Goal: Complete application form

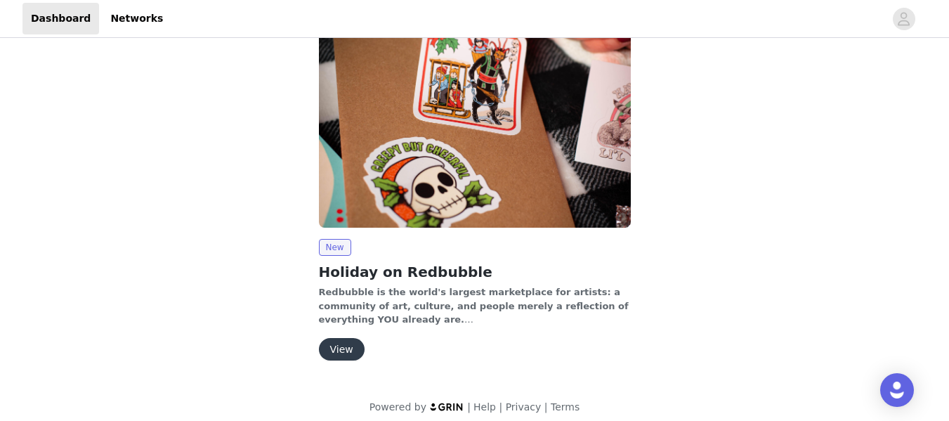
scroll to position [174, 0]
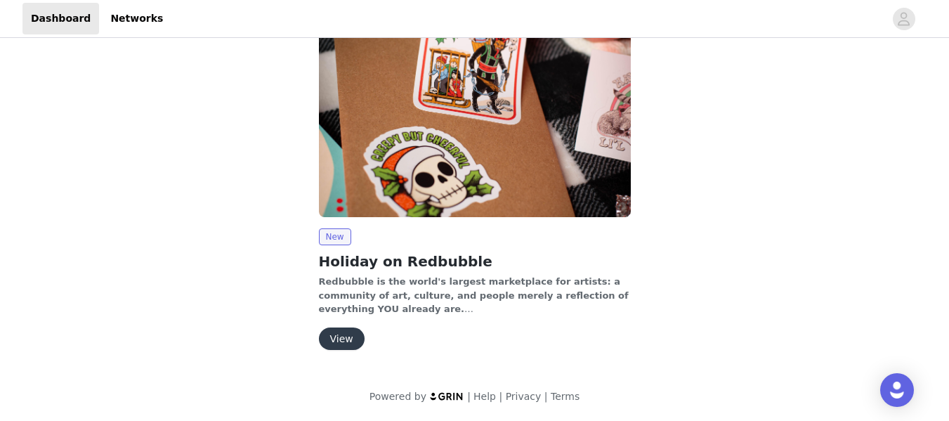
click at [347, 339] on button "View" at bounding box center [342, 339] width 46 height 22
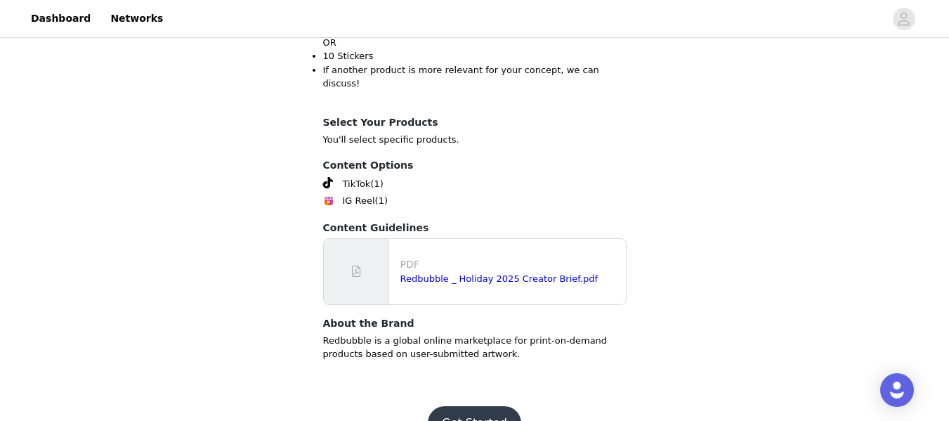
scroll to position [526, 0]
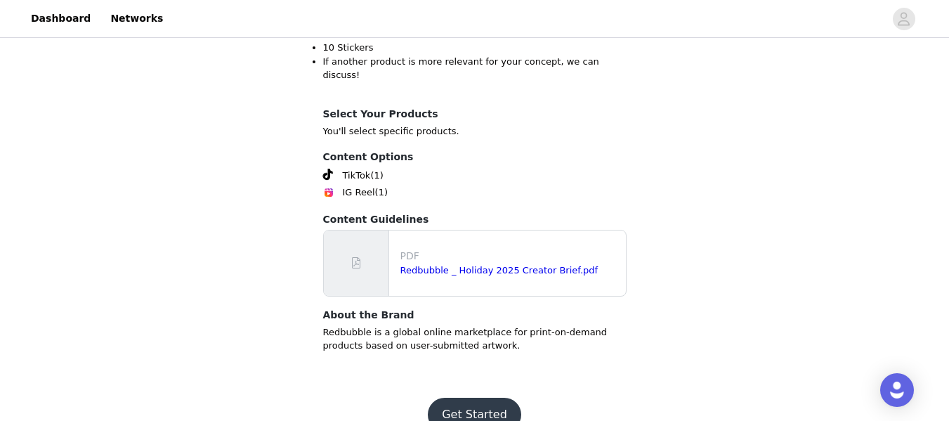
click at [488, 398] on button "Get Started" at bounding box center [474, 415] width 93 height 34
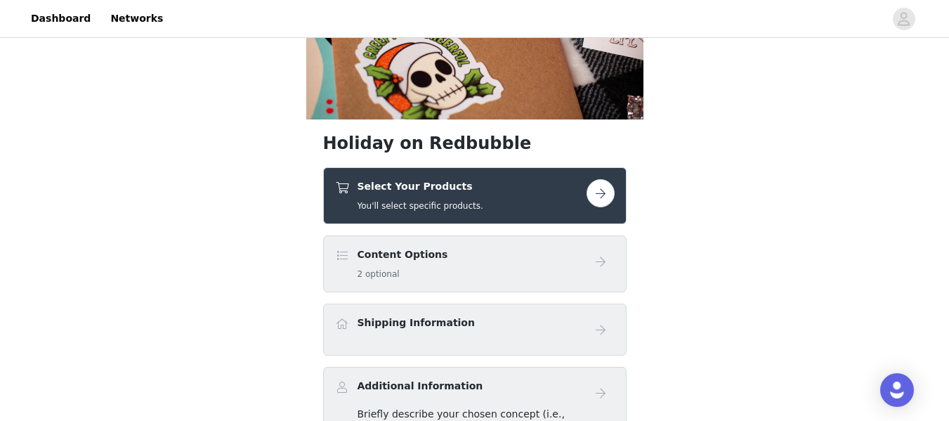
scroll to position [211, 0]
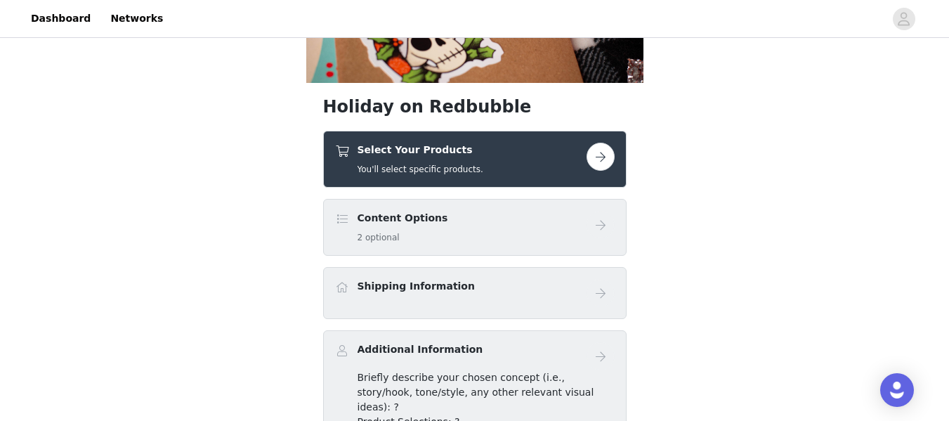
click at [583, 227] on div "Content Options 2 optional" at bounding box center [461, 227] width 252 height 33
click at [596, 155] on button "button" at bounding box center [601, 157] width 28 height 28
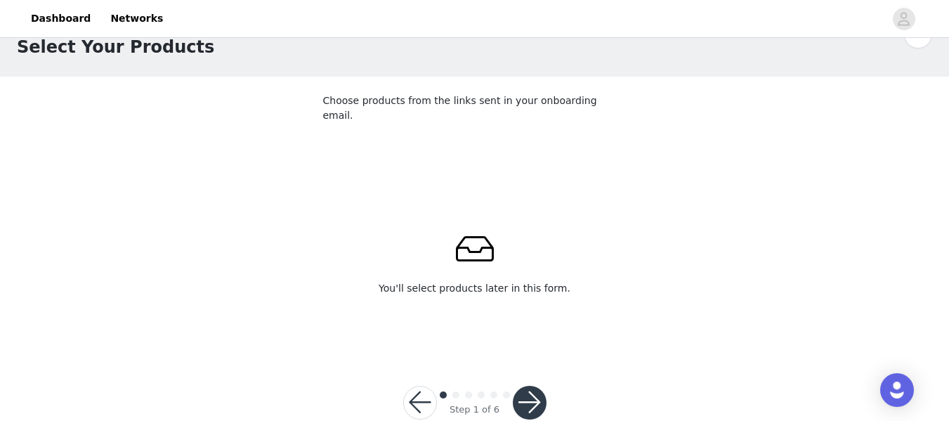
scroll to position [55, 0]
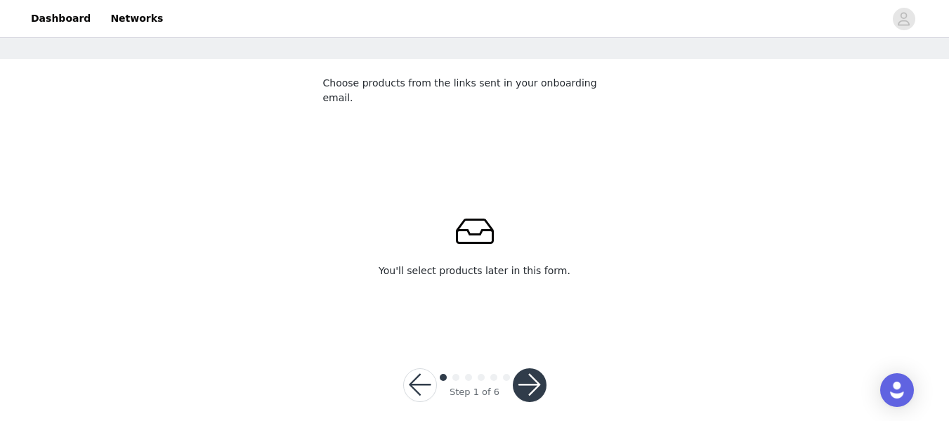
click at [505, 242] on div at bounding box center [475, 240] width 236 height 34
click at [474, 266] on div "You'll select products later in this form." at bounding box center [475, 250] width 292 height 111
click at [531, 370] on button "button" at bounding box center [530, 385] width 34 height 34
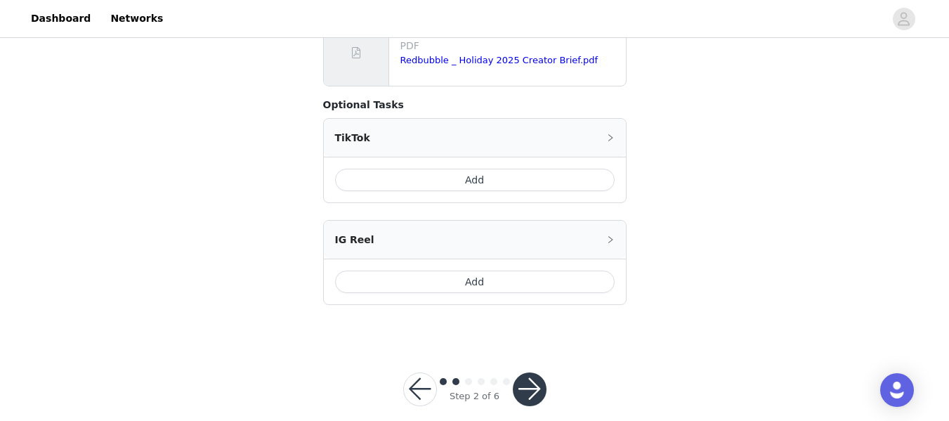
scroll to position [356, 0]
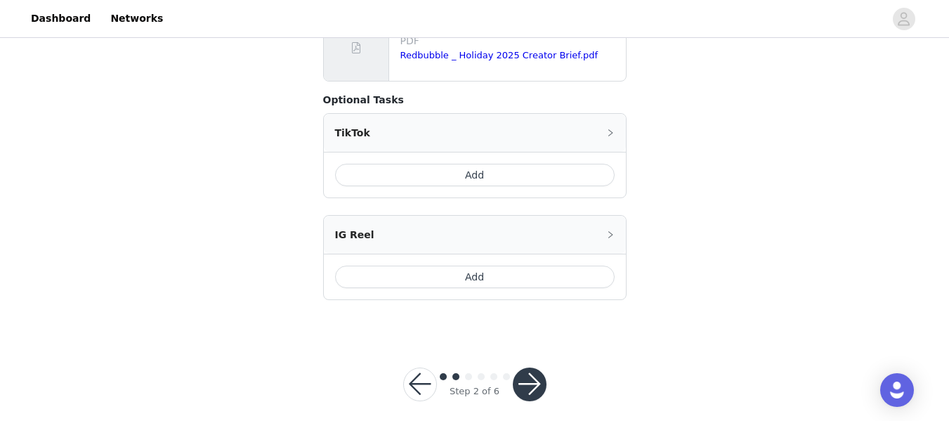
click at [519, 375] on button "button" at bounding box center [530, 385] width 34 height 34
click at [465, 164] on button "Add" at bounding box center [475, 175] width 280 height 22
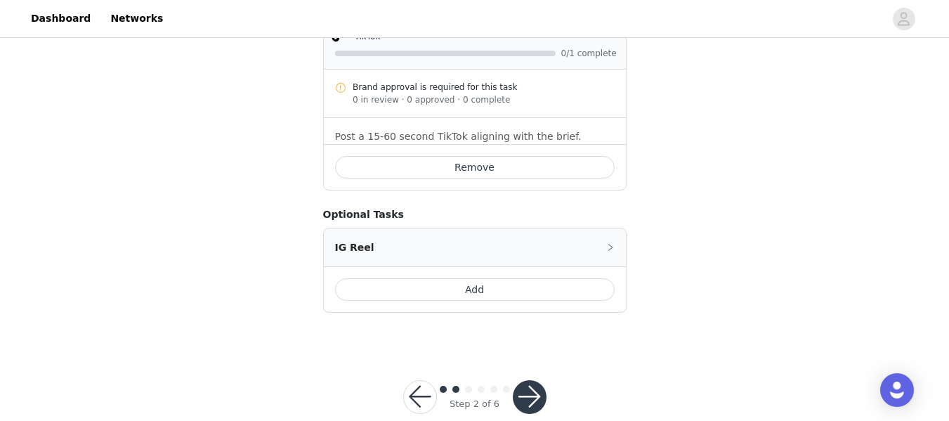
scroll to position [493, 0]
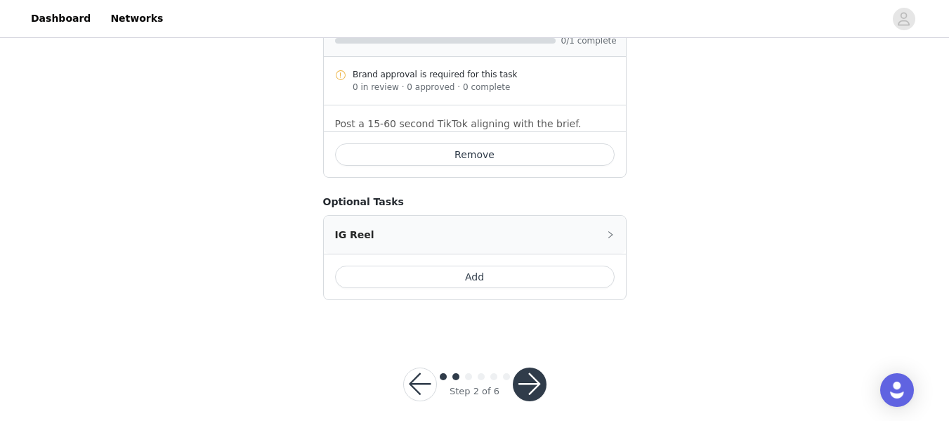
click at [509, 266] on button "Add" at bounding box center [475, 277] width 280 height 22
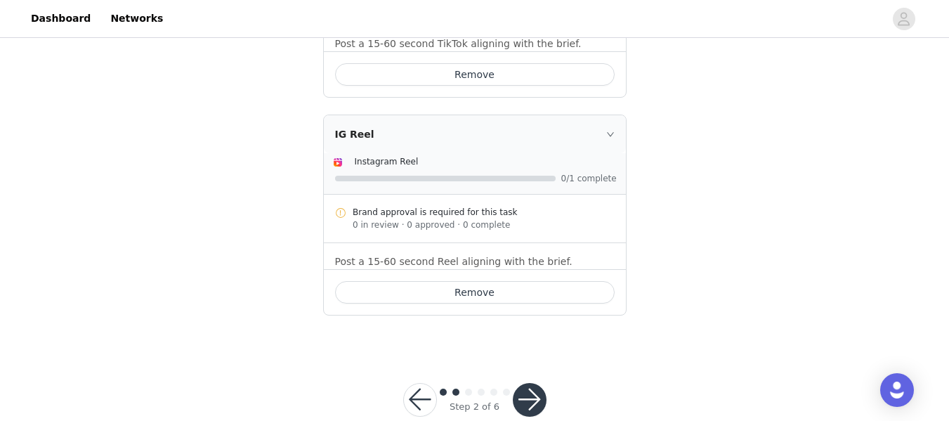
scroll to position [588, 0]
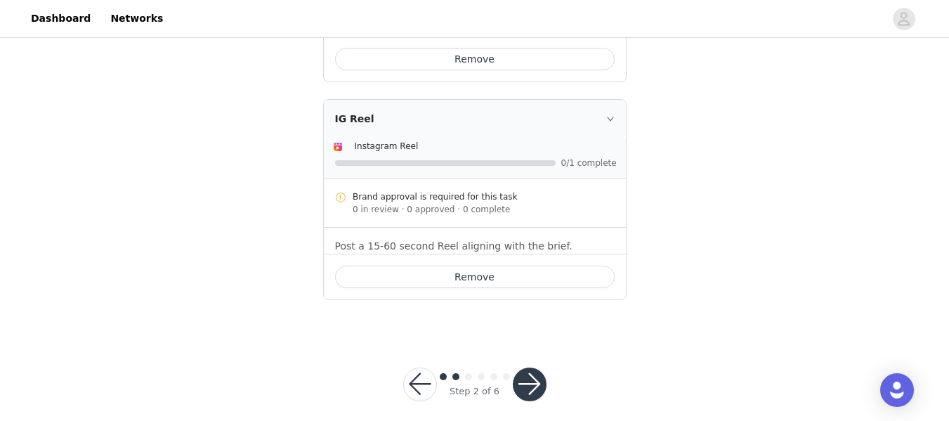
click at [529, 371] on button "button" at bounding box center [530, 385] width 34 height 34
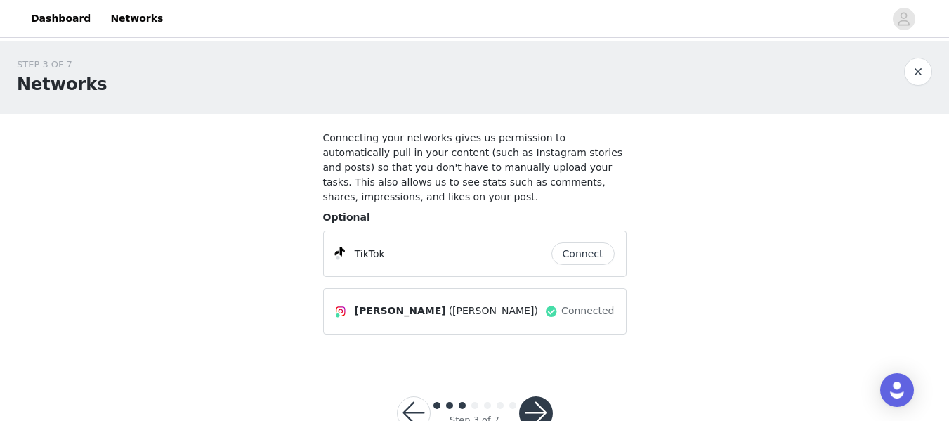
click at [582, 242] on button "Connect" at bounding box center [583, 253] width 63 height 22
click at [737, 202] on div "STEP 3 OF 7 Networks Connecting your networks gives us permission to automatica…" at bounding box center [474, 202] width 949 height 322
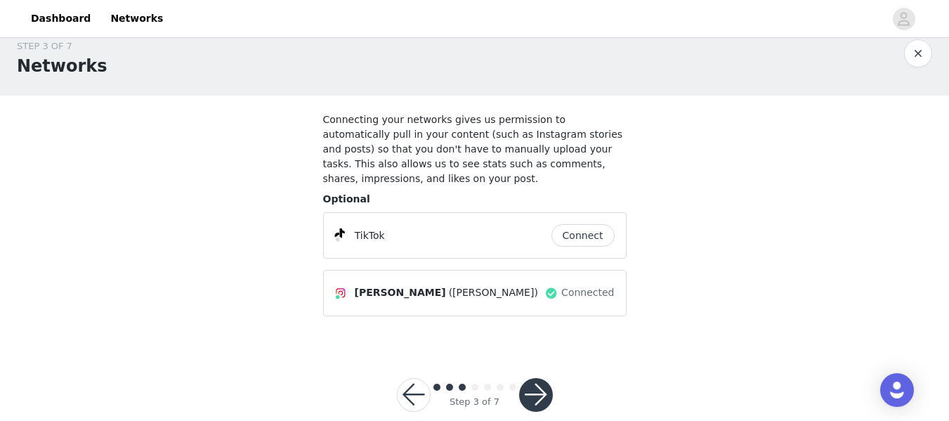
scroll to position [28, 0]
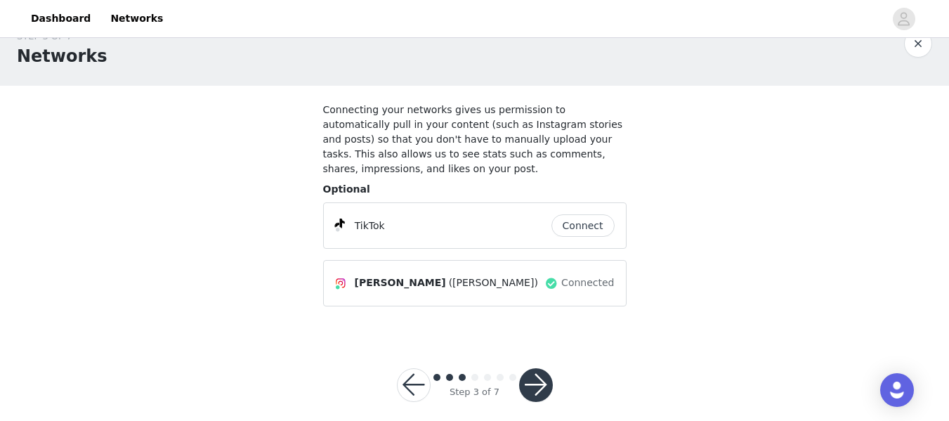
click at [530, 368] on button "button" at bounding box center [536, 385] width 34 height 34
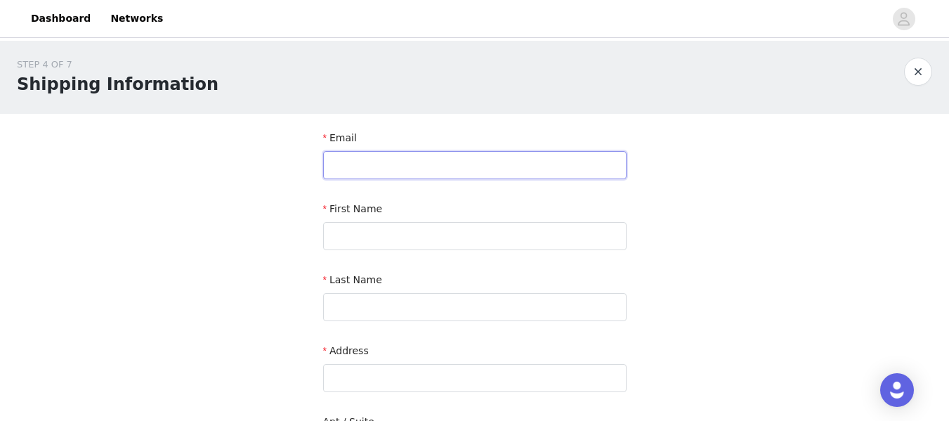
click at [473, 163] on input "text" at bounding box center [475, 165] width 304 height 28
type input "[EMAIL_ADDRESS][DOMAIN_NAME]"
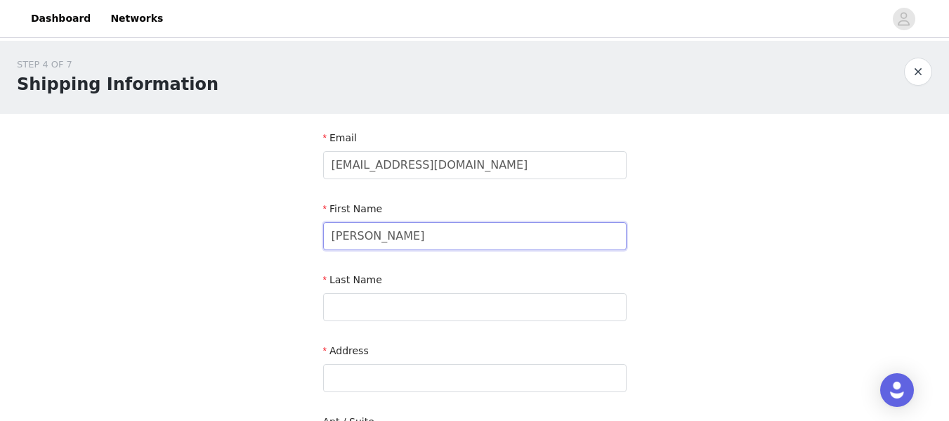
type input "[PERSON_NAME]"
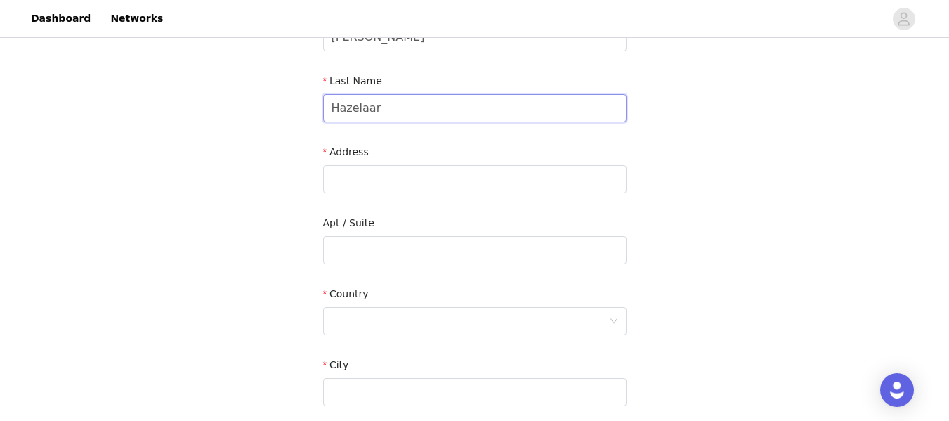
scroll to position [211, 0]
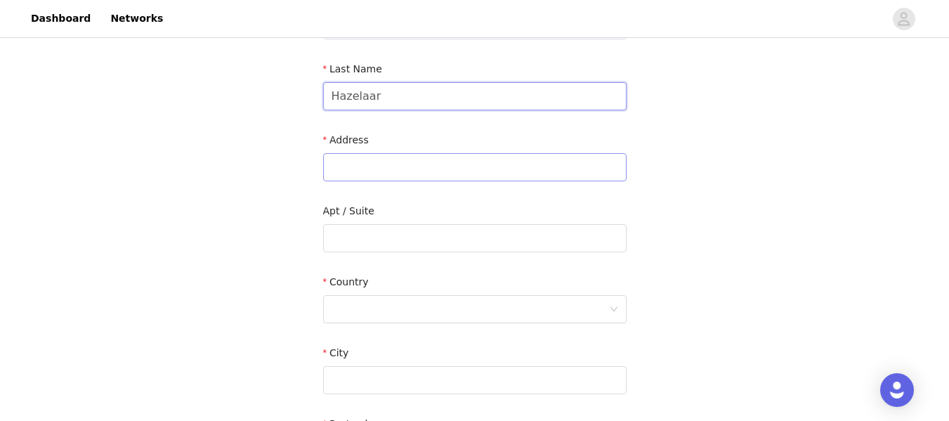
type input "Hazelaar"
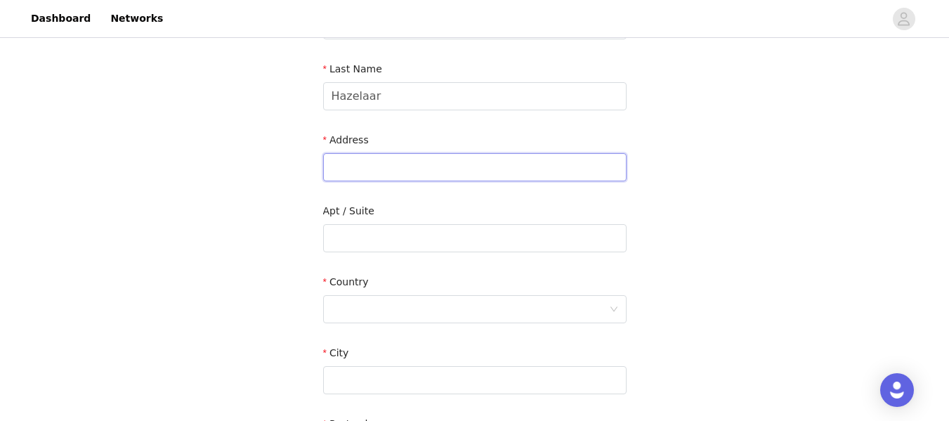
click at [441, 171] on input "text" at bounding box center [475, 167] width 304 height 28
type input "Box 2725"
click at [410, 320] on div at bounding box center [471, 309] width 278 height 27
click at [413, 316] on input at bounding box center [471, 309] width 278 height 27
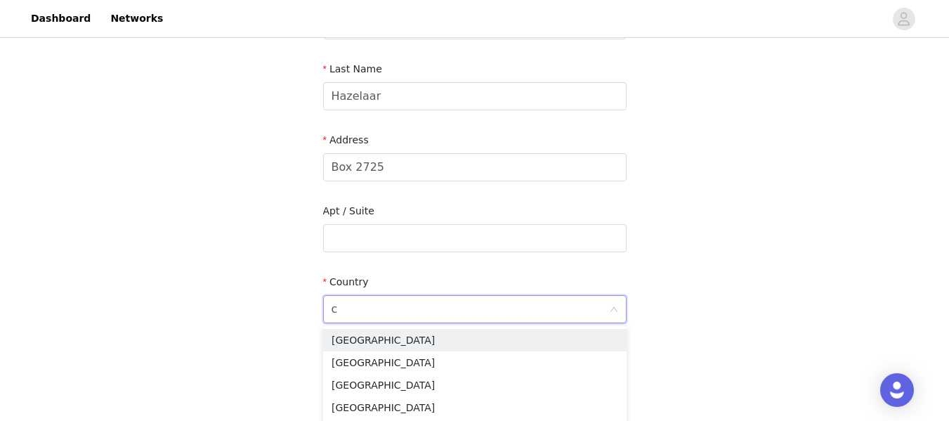
type input "c"
click at [382, 332] on li "[GEOGRAPHIC_DATA]" at bounding box center [475, 340] width 304 height 22
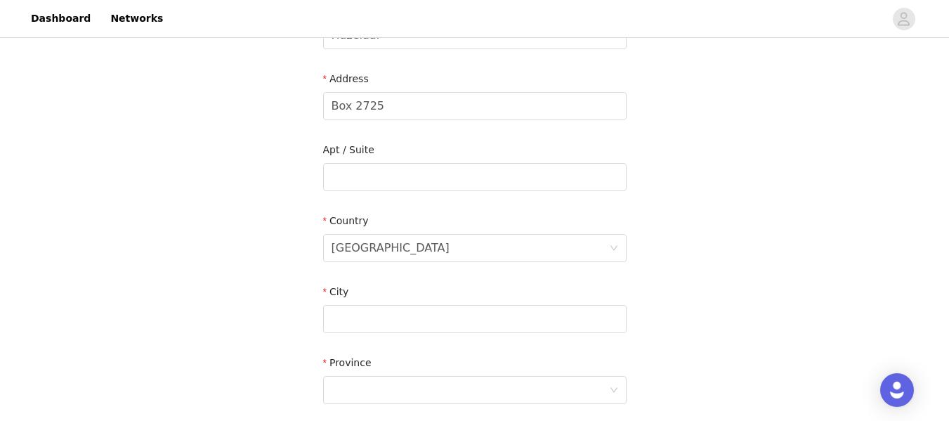
scroll to position [351, 0]
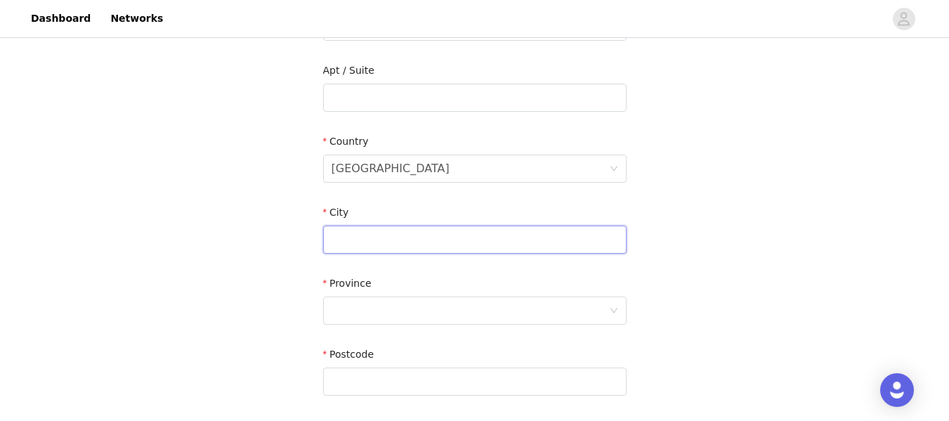
click at [453, 248] on input "text" at bounding box center [475, 240] width 304 height 28
type input "[GEOGRAPHIC_DATA]"
click at [453, 301] on div at bounding box center [471, 310] width 278 height 27
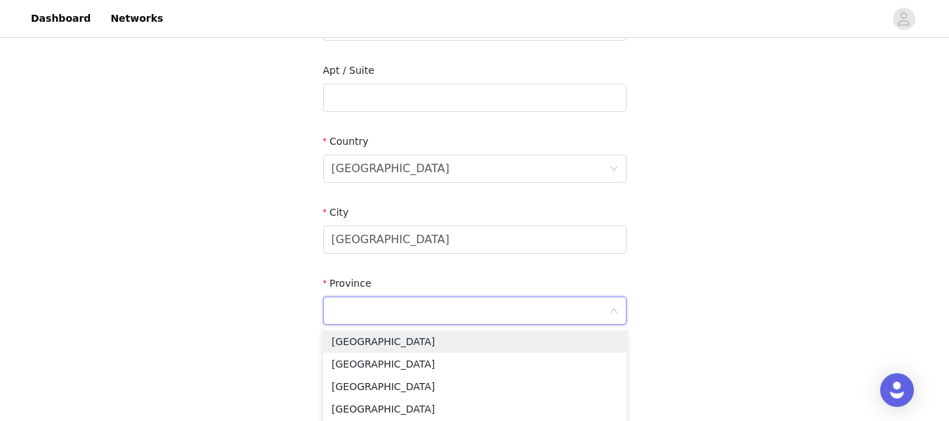
type input "a"
click at [445, 343] on li "[GEOGRAPHIC_DATA]" at bounding box center [475, 341] width 304 height 22
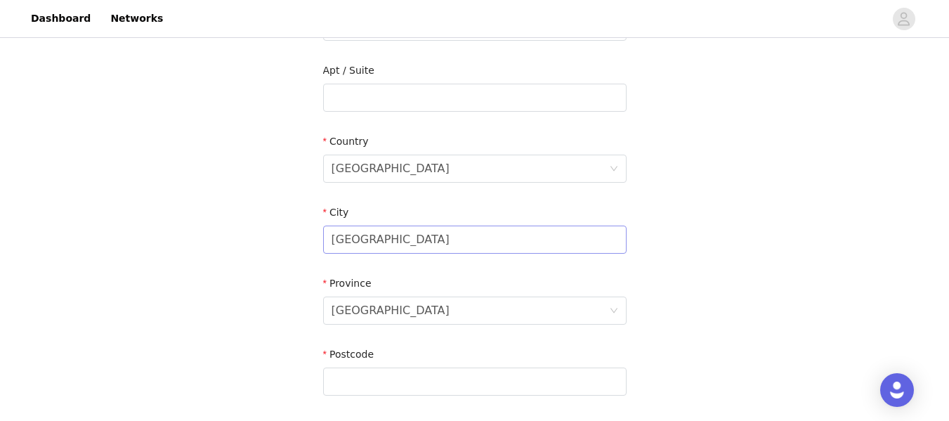
scroll to position [492, 0]
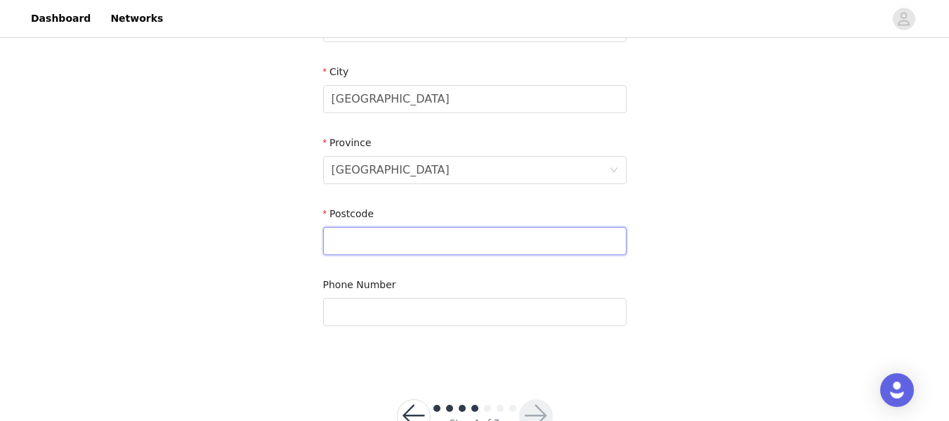
click at [462, 231] on input "text" at bounding box center [475, 241] width 304 height 28
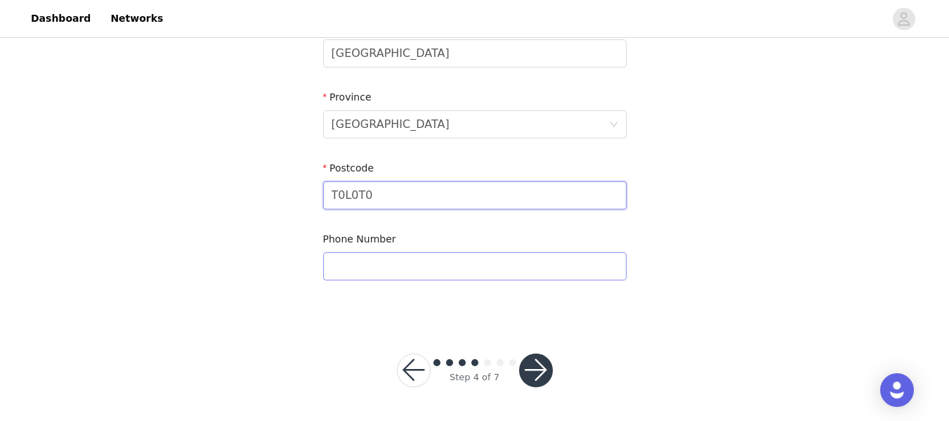
type input "T0L0T0"
click at [336, 261] on input "text" at bounding box center [475, 266] width 304 height 28
type input "4034891214"
click at [547, 371] on button "button" at bounding box center [536, 371] width 34 height 34
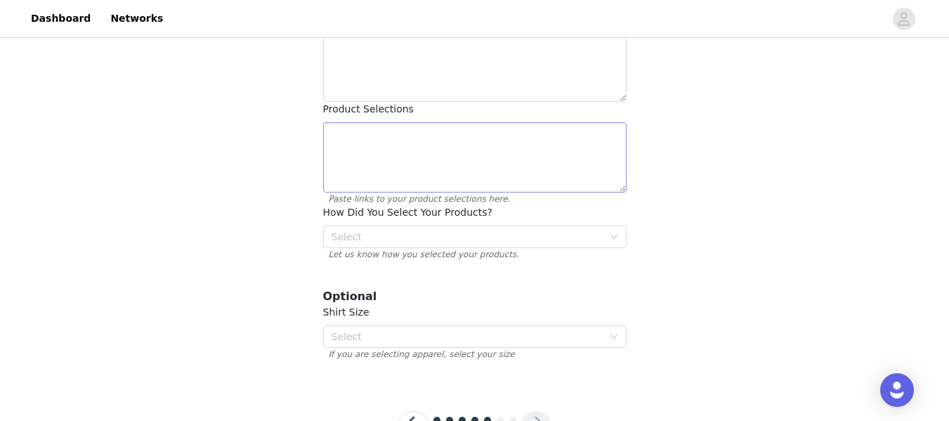
scroll to position [211, 0]
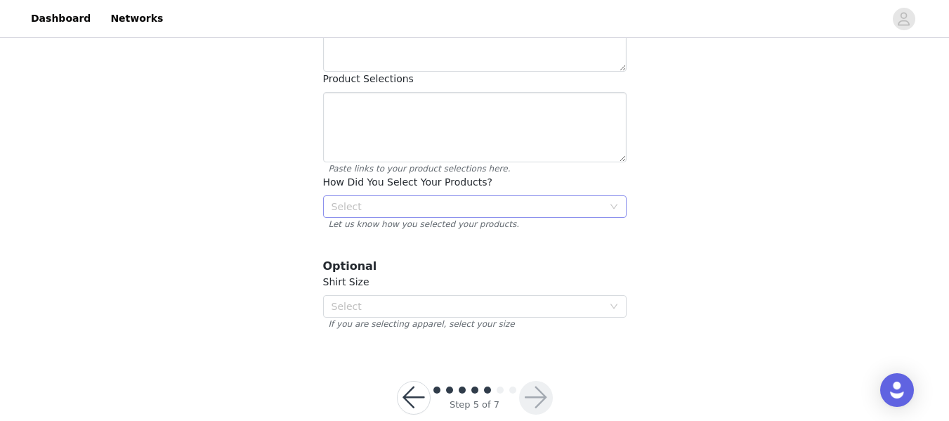
click at [544, 200] on div "Select" at bounding box center [467, 207] width 271 height 14
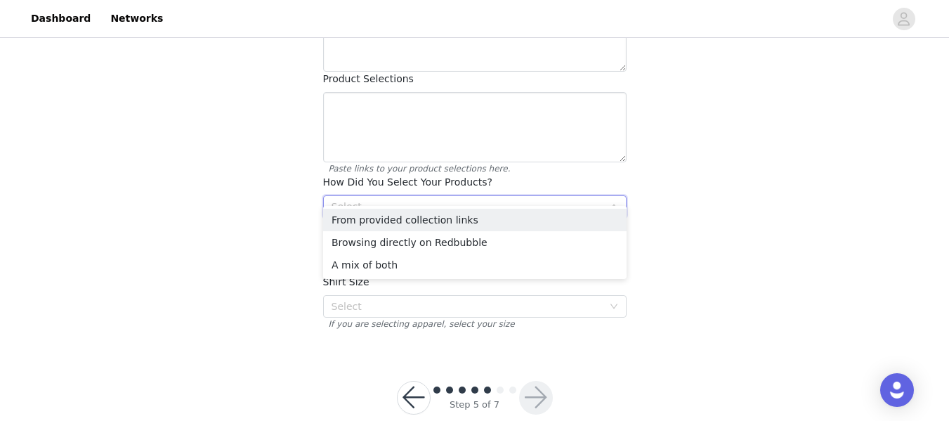
click at [544, 200] on div "Select" at bounding box center [467, 207] width 271 height 14
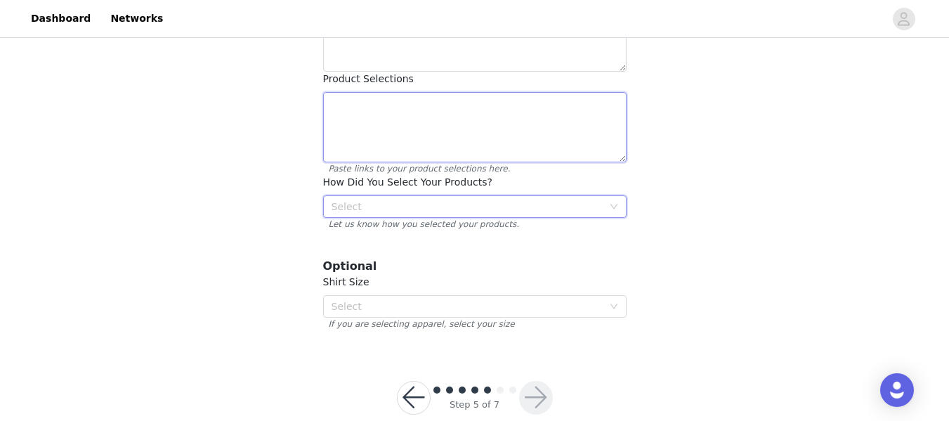
click at [476, 121] on textarea at bounding box center [475, 127] width 304 height 70
click at [527, 200] on div "Select" at bounding box center [467, 207] width 271 height 14
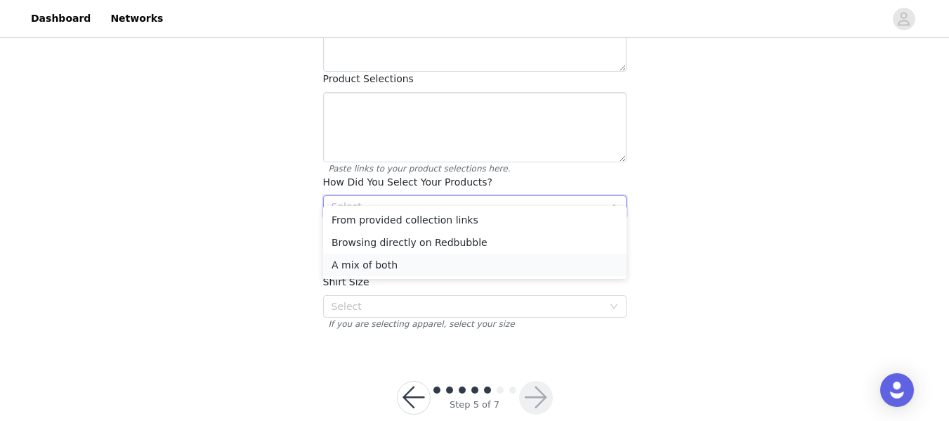
click at [499, 261] on li "A mix of both" at bounding box center [475, 265] width 304 height 22
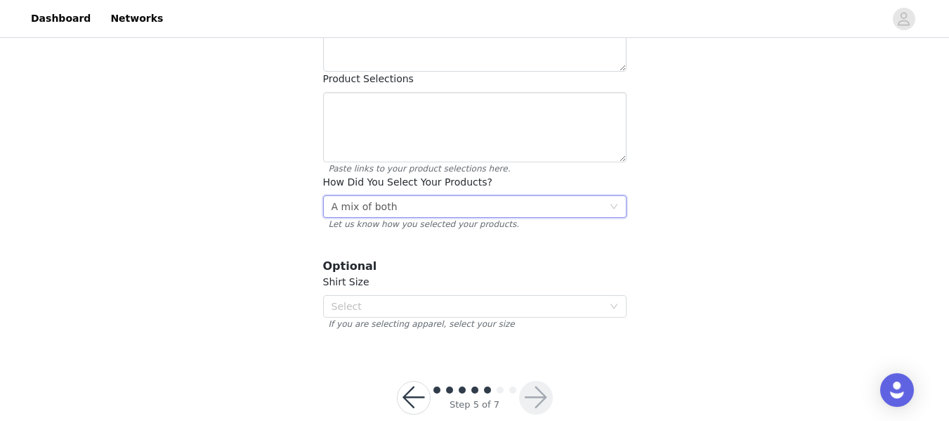
scroll to position [223, 0]
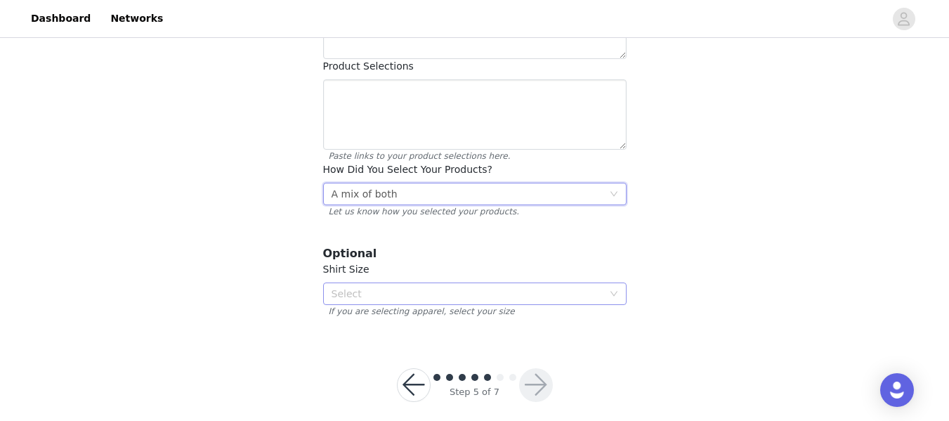
click at [483, 283] on div "Select" at bounding box center [471, 293] width 278 height 21
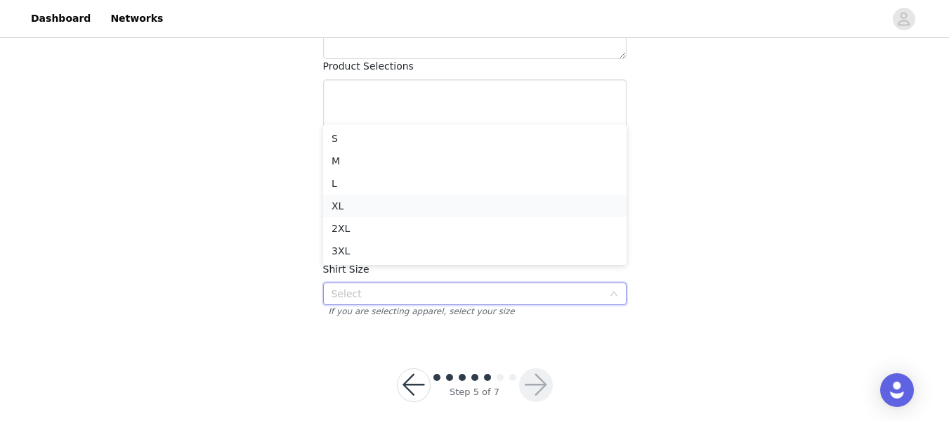
click at [425, 200] on li "XL" at bounding box center [475, 206] width 304 height 22
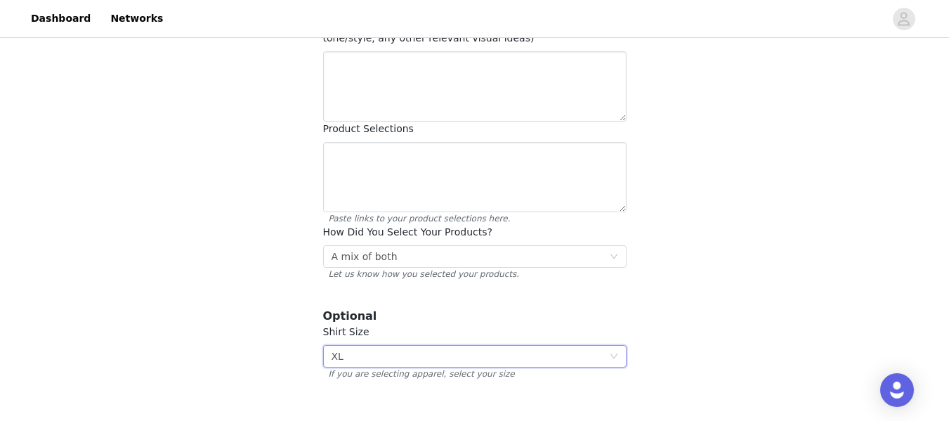
scroll to position [83, 0]
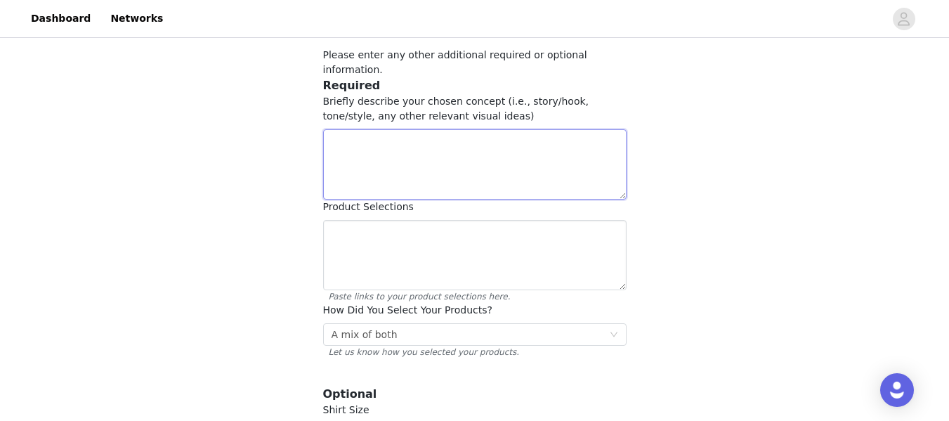
click at [406, 143] on textarea at bounding box center [475, 164] width 304 height 70
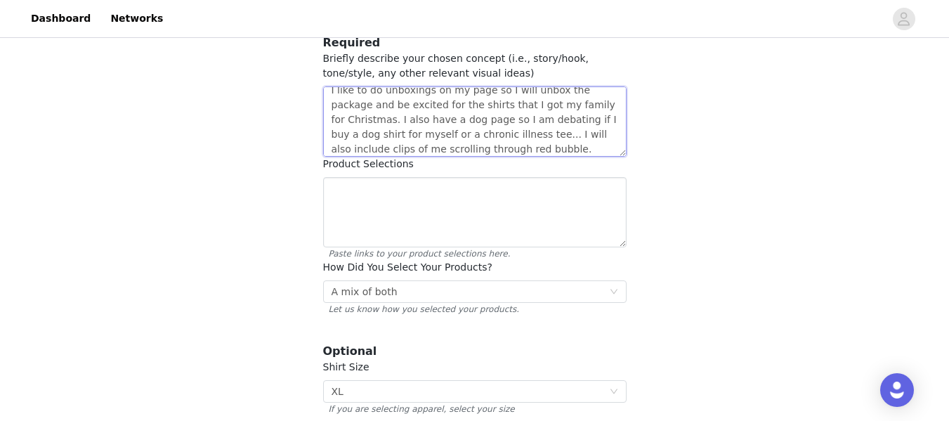
scroll to position [0, 0]
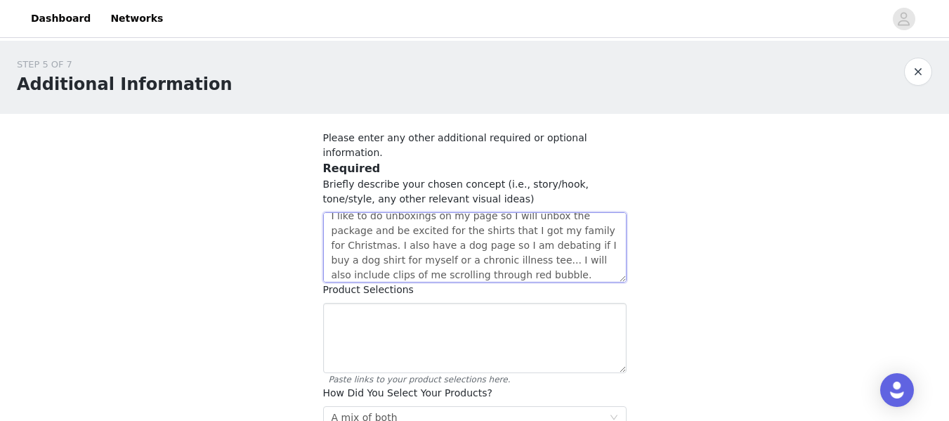
type textarea "I like to do unboxings on my page so I will unbox the package and be excited fo…"
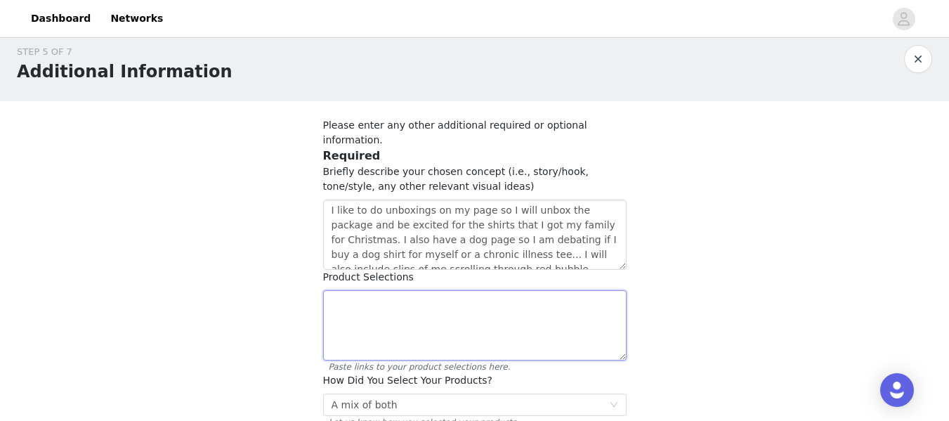
paste textarea "[URL][DOMAIN_NAME]"
type textarea "[URL][DOMAIN_NAME]"
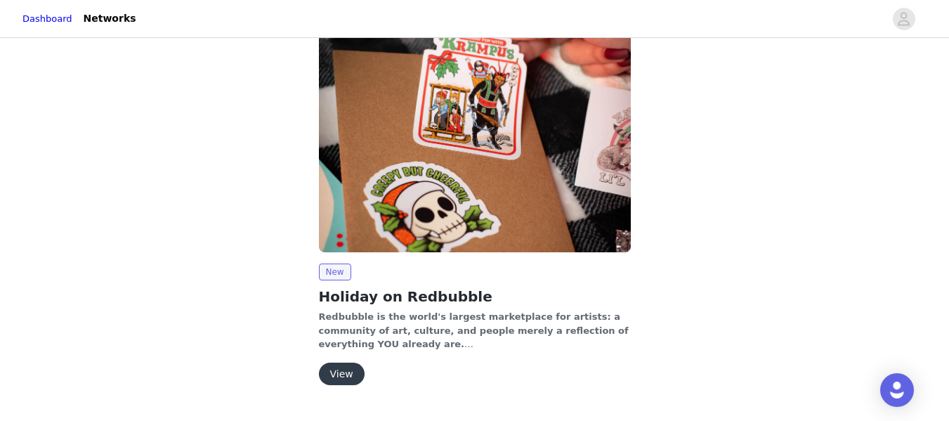
scroll to position [174, 0]
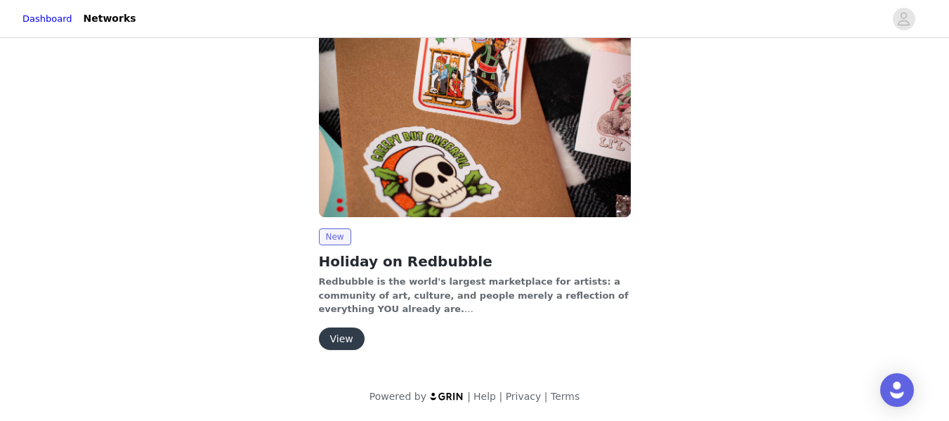
click at [342, 337] on button "View" at bounding box center [342, 339] width 46 height 22
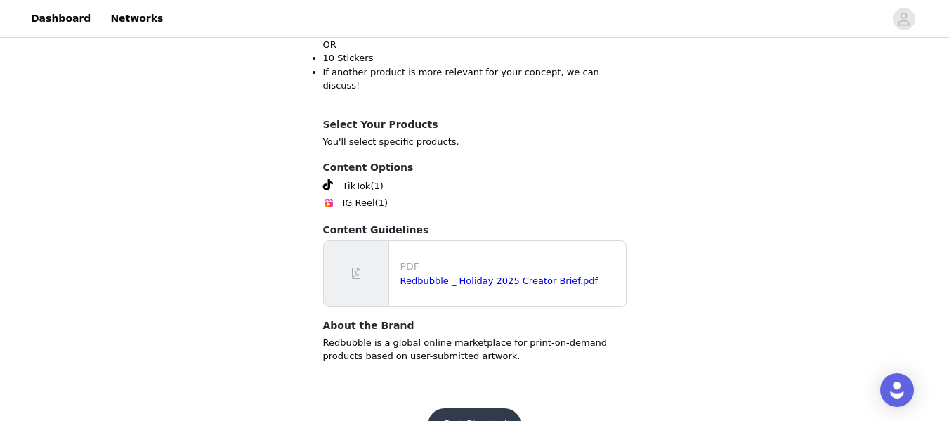
scroll to position [526, 0]
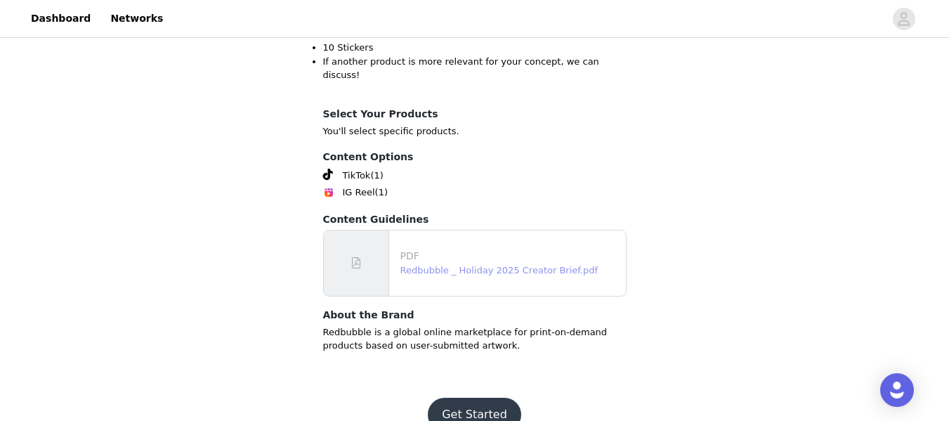
click at [466, 265] on link "Redbubble _ Holiday 2025 Creator Brief.pdf" at bounding box center [500, 270] width 198 height 11
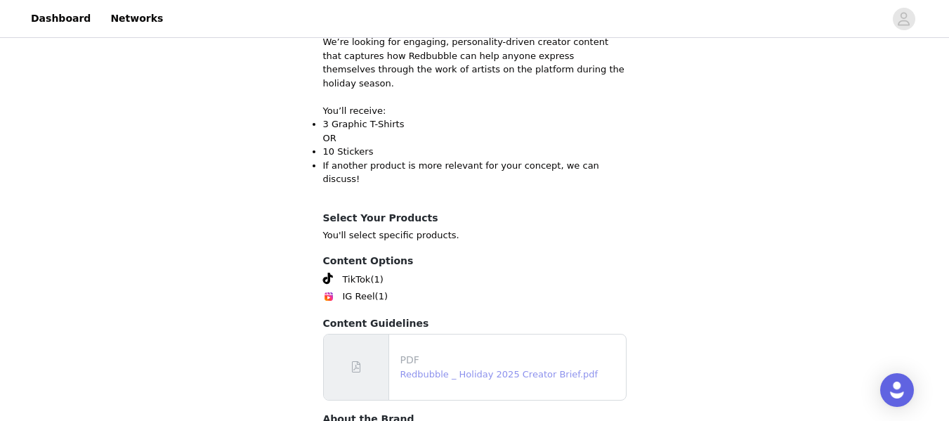
scroll to position [70, 0]
